Goal: Use online tool/utility: Utilize a website feature to perform a specific function

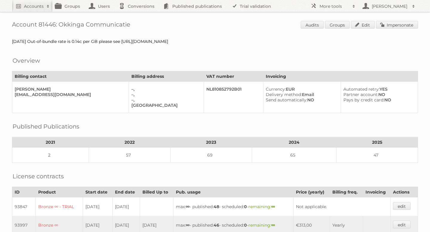
click at [383, 25] on link "Impersonate" at bounding box center [397, 25] width 42 height 8
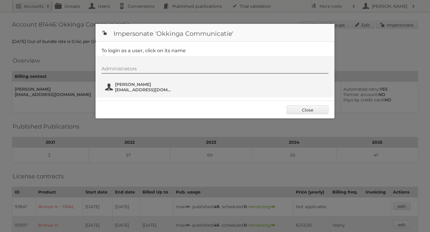
click at [128, 87] on span "[PERSON_NAME]" at bounding box center [144, 84] width 58 height 5
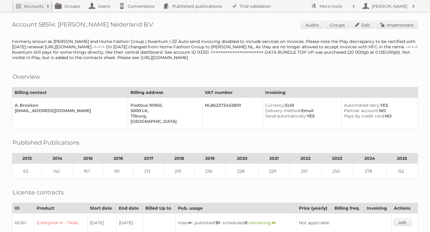
click at [383, 17] on div "Account 58514: Leen Bakker Nederland B.V Audits Groups Edit Impersonate Formerl…" at bounding box center [215, 232] width 430 height 465
click at [385, 23] on link "Impersonate" at bounding box center [397, 25] width 42 height 8
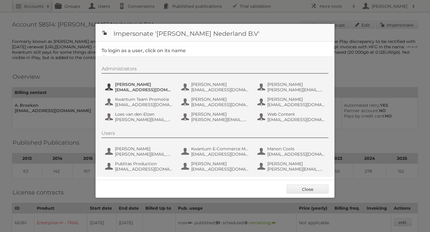
click at [129, 86] on span "Amber Guiking" at bounding box center [144, 84] width 58 height 5
